Goal: Check status: Check status

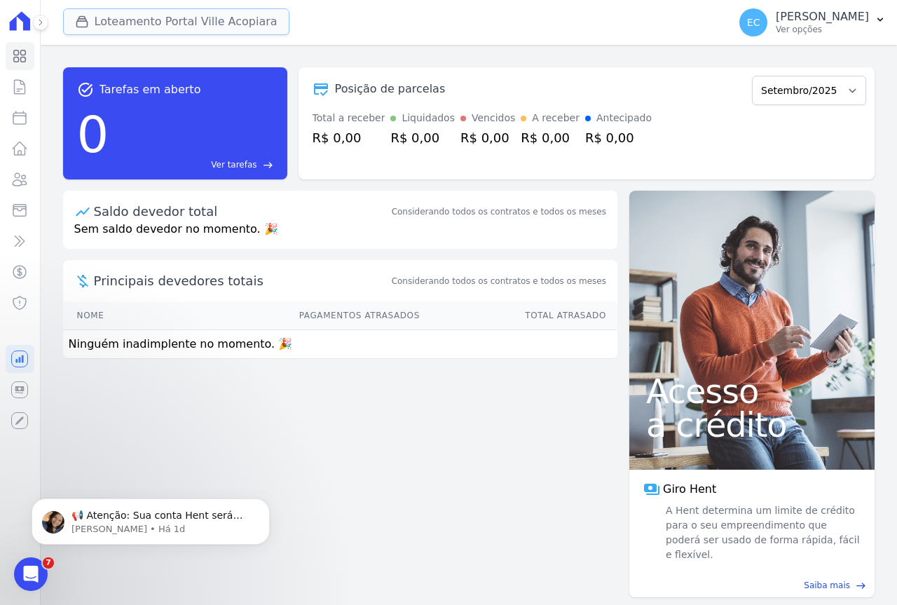
click at [128, 18] on button "Loteamento Portal Ville Acopiara" at bounding box center [176, 21] width 226 height 27
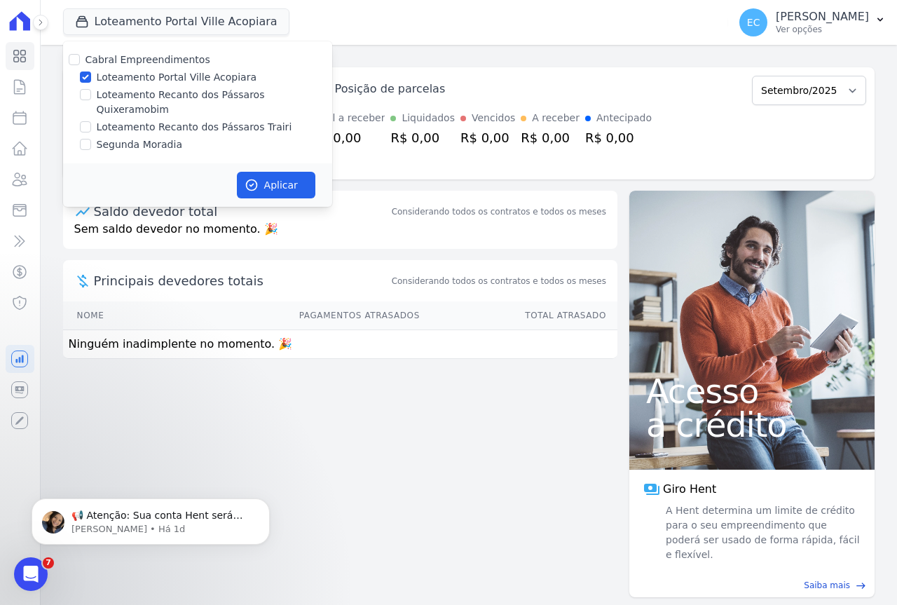
click at [111, 79] on label "Loteamento Portal Ville Acopiara" at bounding box center [177, 77] width 160 height 15
click at [91, 79] on input "Loteamento Portal Ville Acopiara" at bounding box center [85, 77] width 11 height 11
checkbox input "false"
click at [123, 120] on label "Loteamento Recanto dos Pássaros Trairi" at bounding box center [195, 127] width 196 height 15
click at [91, 121] on input "Loteamento Recanto dos Pássaros Trairi" at bounding box center [85, 126] width 11 height 11
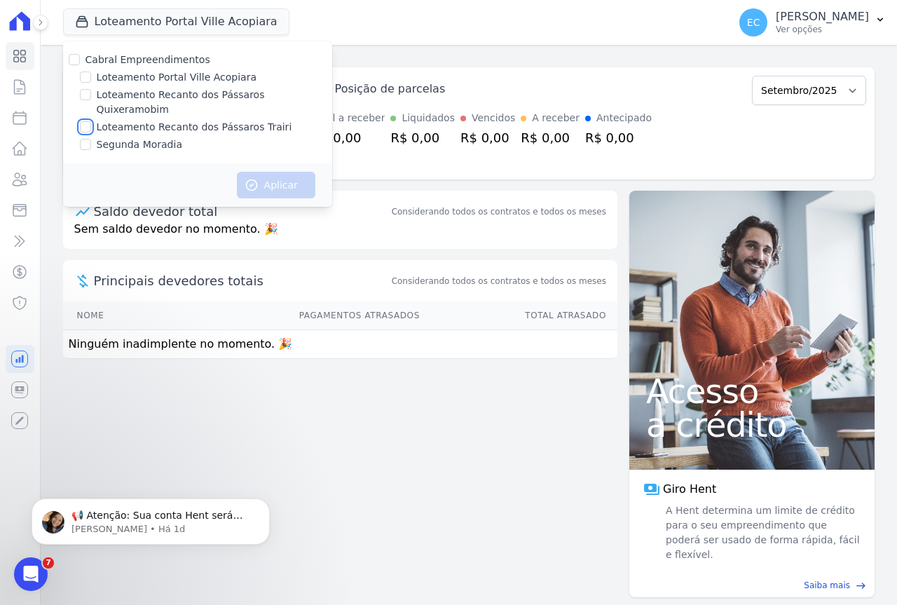
checkbox input "true"
click at [285, 179] on button "Aplicar" at bounding box center [276, 185] width 79 height 27
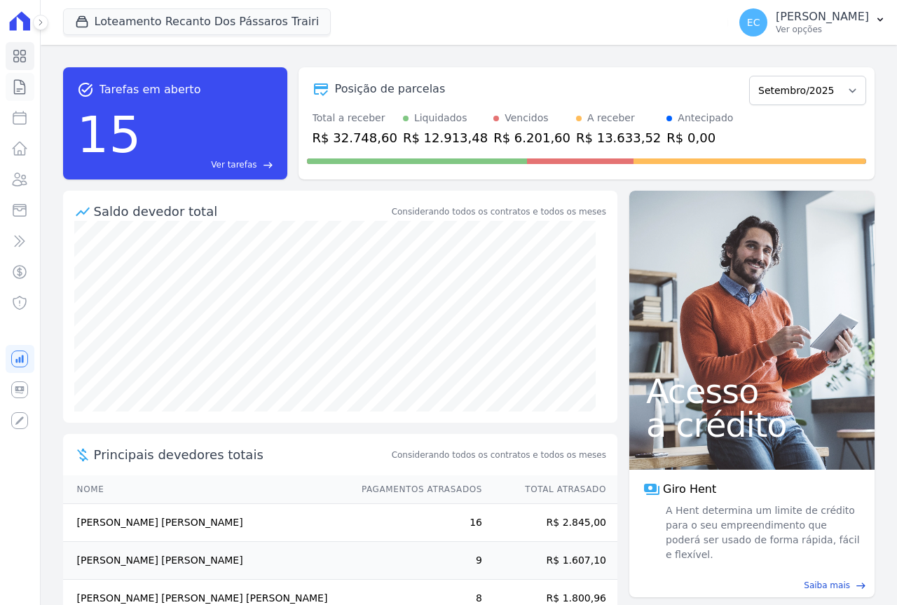
click at [25, 86] on icon at bounding box center [20, 87] width 11 height 14
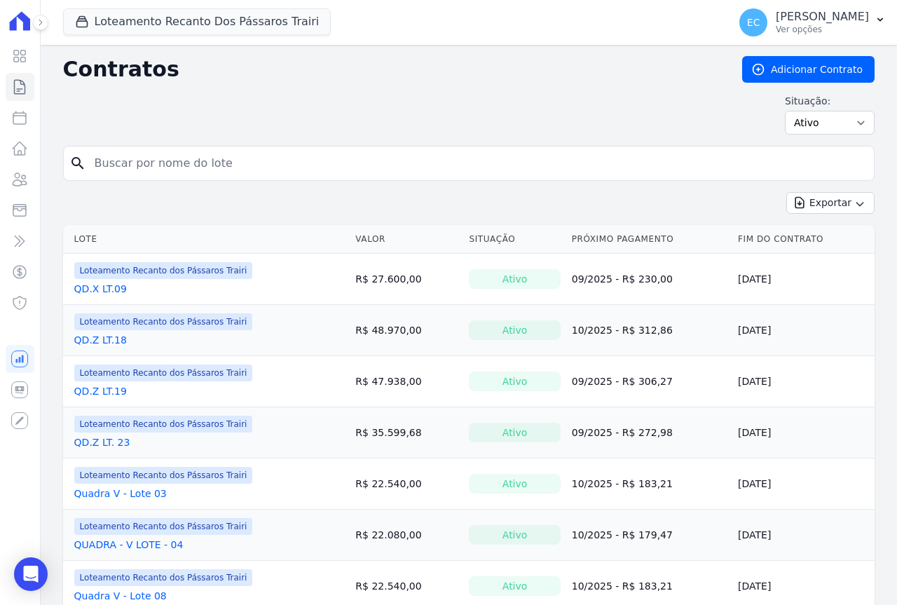
click at [162, 165] on input "search" at bounding box center [477, 163] width 782 height 28
paste input "23790.60706 90000.000399 95002.938504 9 11880000098059"
type input "23790.60706 90000.000399 95002.938504 9 11880000098059"
click at [162, 165] on input "23790.60706 90000.000399 95002.938504 9 11880000098059" at bounding box center [477, 163] width 782 height 28
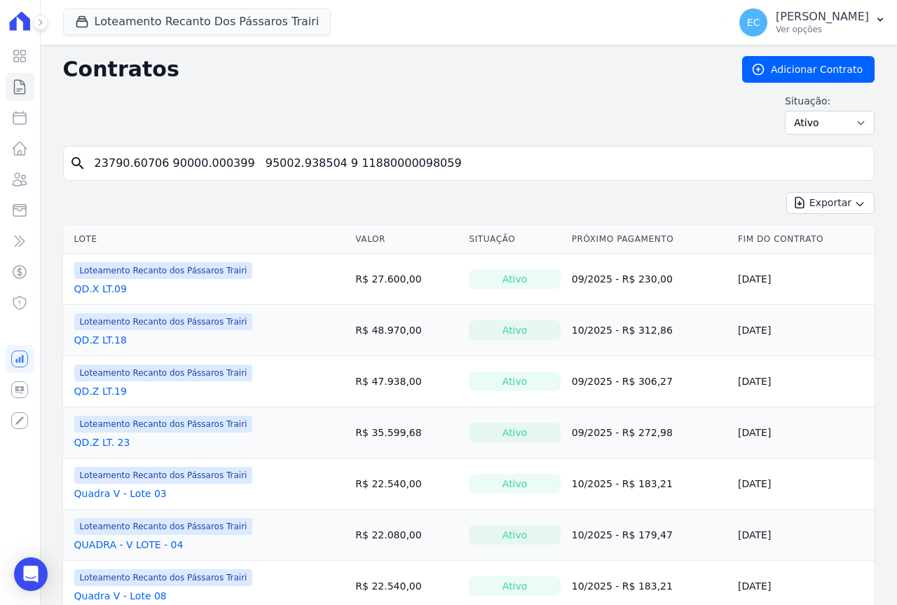
click at [162, 165] on input "23790.60706 90000.000399 95002.938504 9 11880000098059" at bounding box center [477, 163] width 782 height 28
type input "27"
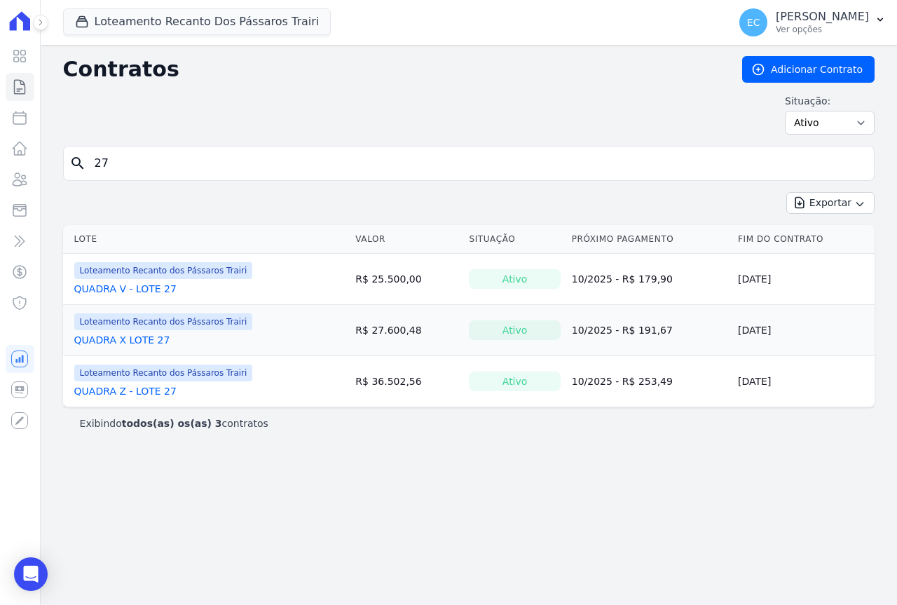
click at [152, 284] on link "QUADRA V - LOTE 27" at bounding box center [125, 289] width 102 height 14
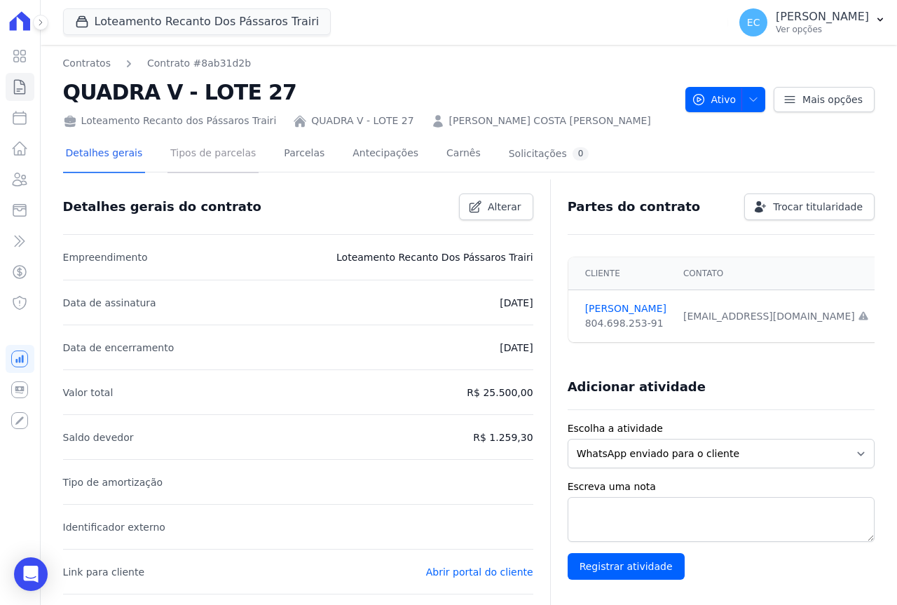
click at [212, 156] on link "Tipos de parcelas" at bounding box center [213, 154] width 91 height 37
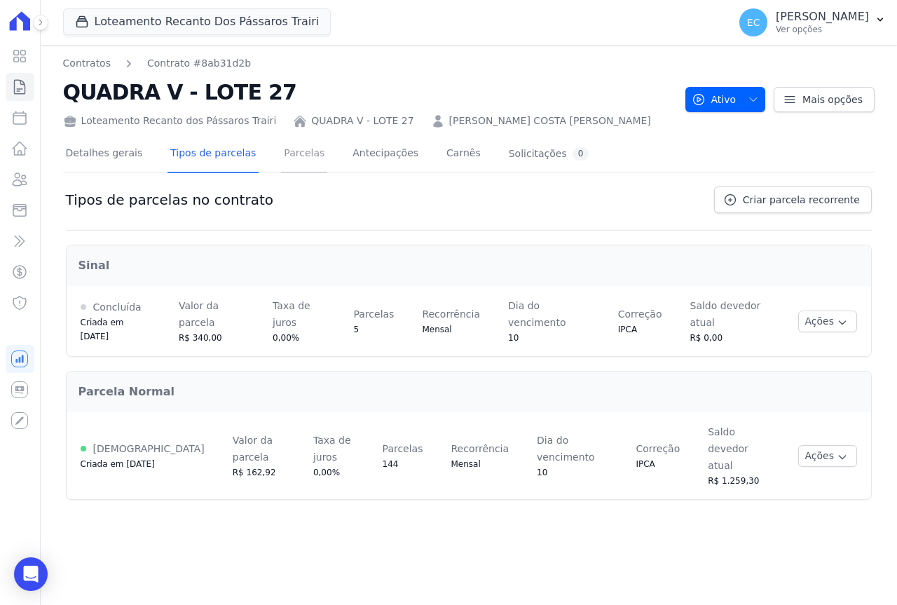
click at [287, 158] on link "Parcelas" at bounding box center [304, 154] width 46 height 37
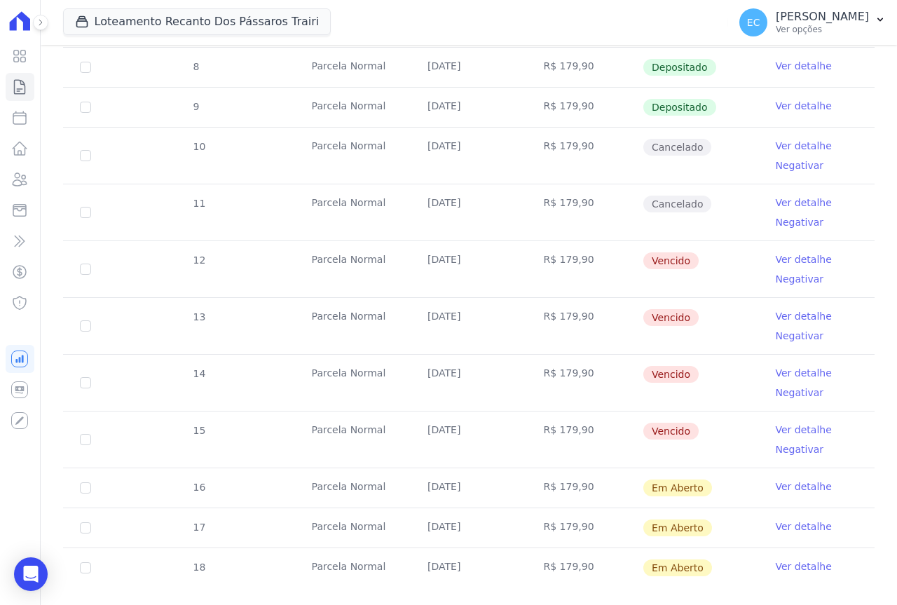
scroll to position [346, 0]
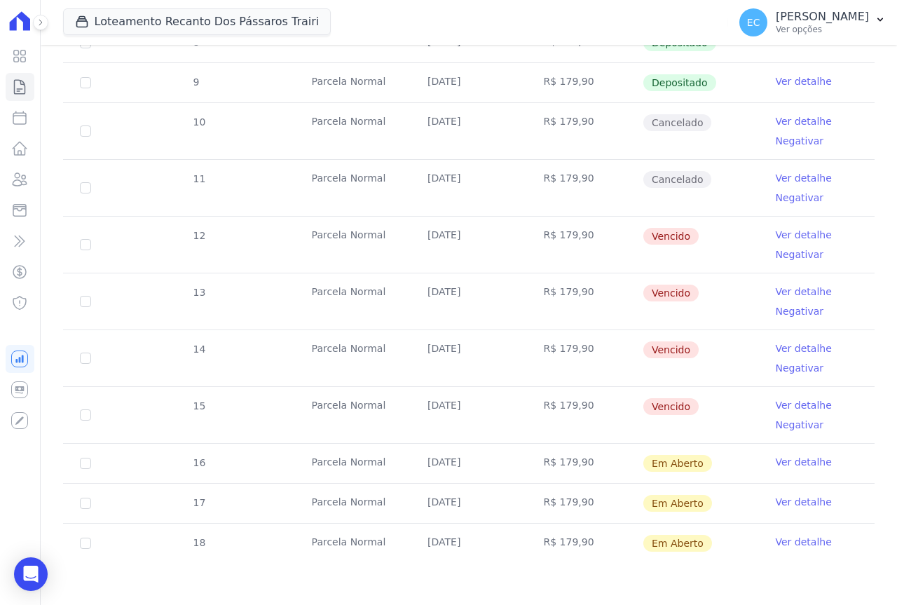
click at [789, 406] on link "Ver detalhe" at bounding box center [804, 405] width 56 height 14
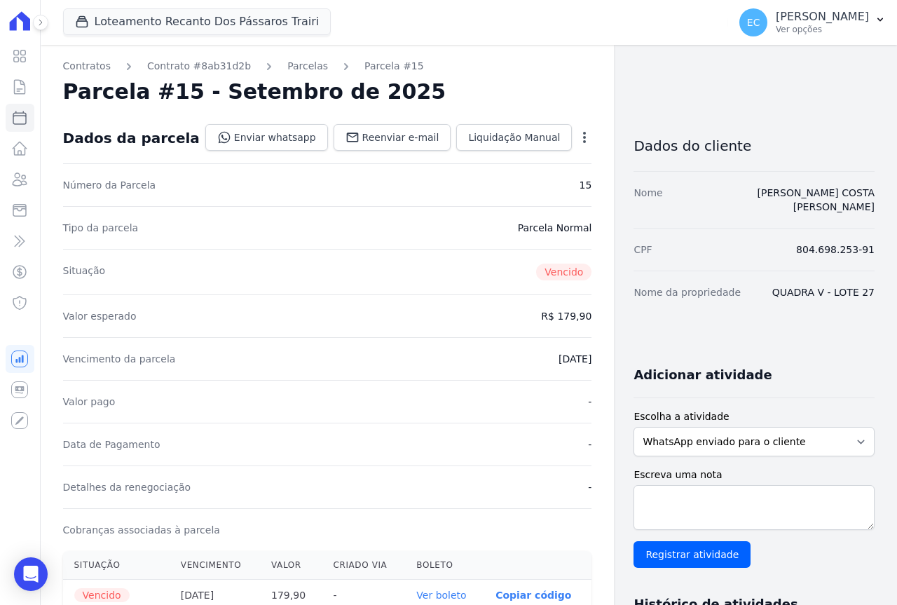
click at [416, 592] on link "Ver boleto" at bounding box center [441, 595] width 50 height 11
